Goal: Transaction & Acquisition: Purchase product/service

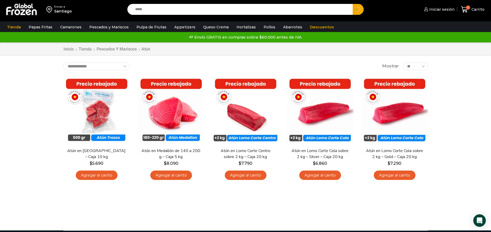
type input "*****"
click at [352, 4] on button "Search" at bounding box center [357, 9] width 11 height 11
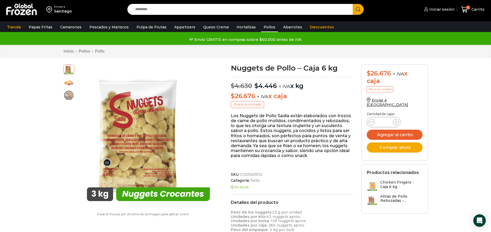
click at [262, 28] on link "Pollos" at bounding box center [269, 27] width 17 height 10
